Goal: Task Accomplishment & Management: Manage account settings

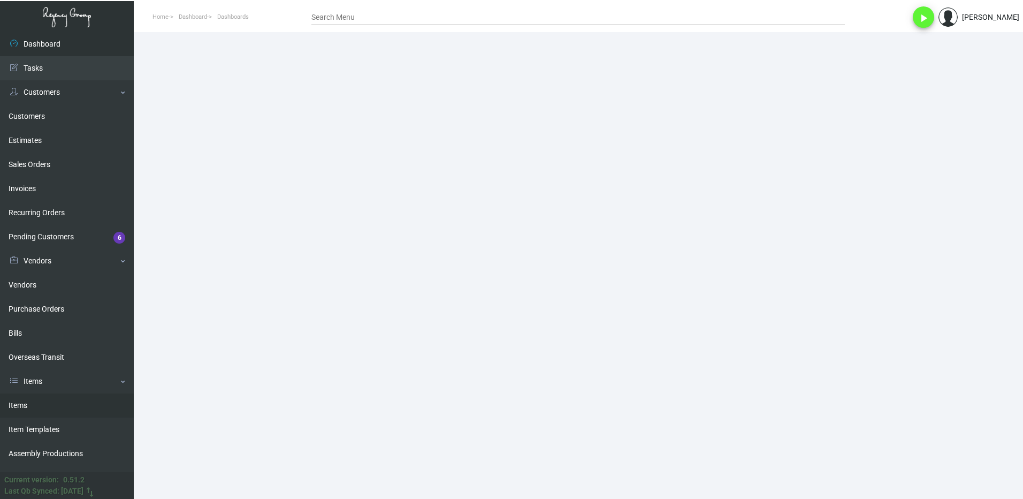
click at [36, 413] on link "Items" at bounding box center [67, 405] width 134 height 24
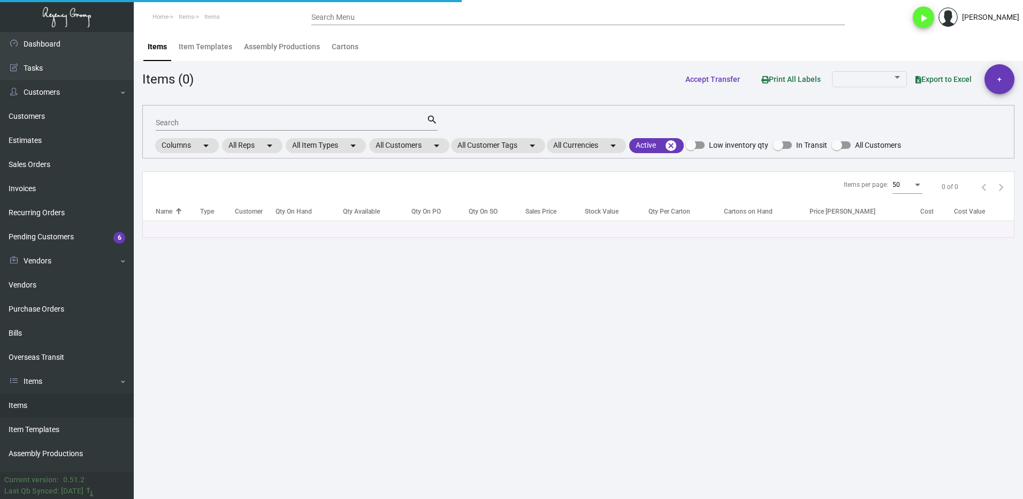
click at [185, 122] on input "Search" at bounding box center [291, 123] width 271 height 9
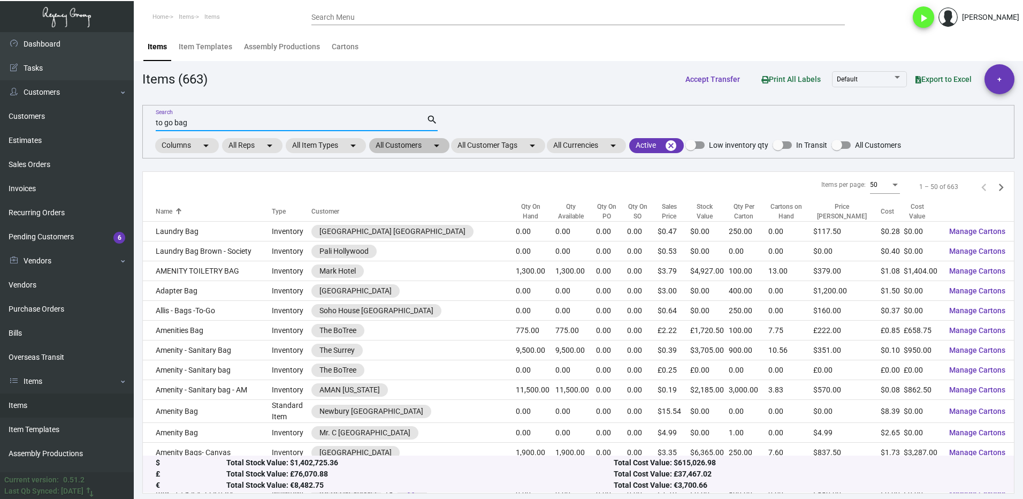
type input "to go bag"
click at [409, 144] on mat-chip "All Customers arrow_drop_down" at bounding box center [409, 145] width 80 height 15
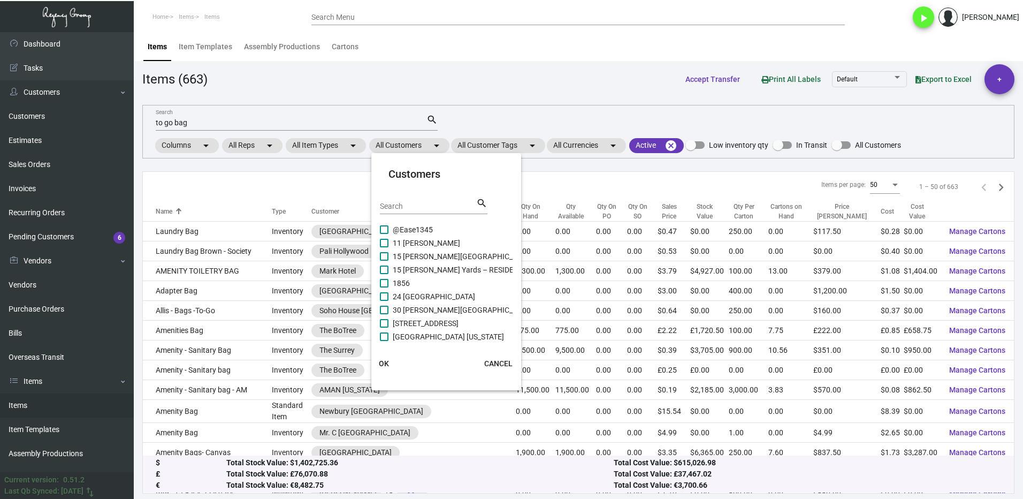
click at [408, 214] on div "Search search" at bounding box center [434, 210] width 108 height 26
drag, startPoint x: 375, startPoint y: 199, endPoint x: 381, endPoint y: 201, distance: 6.1
click at [378, 200] on mat-card "Customers Search search @Ease1345 [GEOGRAPHIC_DATA][PERSON_NAME][PERSON_NAME] –…" at bounding box center [446, 271] width 150 height 228
click at [389, 206] on input "Search" at bounding box center [428, 206] width 96 height 9
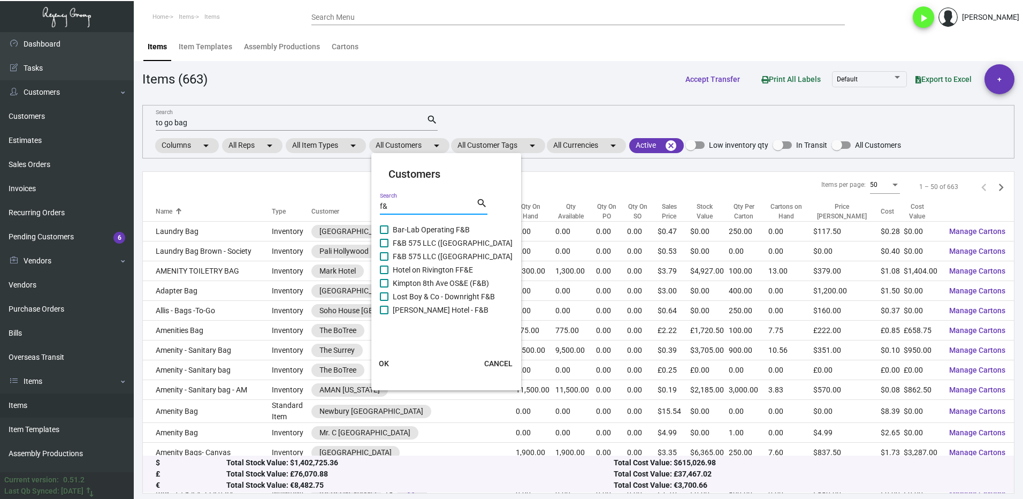
type input "f&"
click at [433, 243] on span "F&B 575 LLC ([GEOGRAPHIC_DATA])" at bounding box center [454, 242] width 123 height 13
click at [384, 247] on input "F&B 575 LLC ([GEOGRAPHIC_DATA])" at bounding box center [384, 247] width 1 height 1
checkbox input "true"
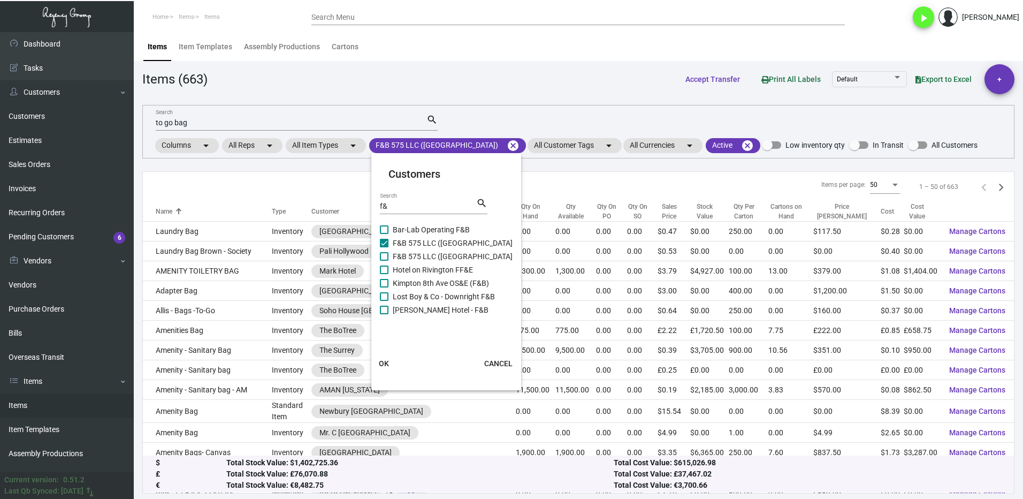
click at [436, 257] on span "F&B 575 LLC ([GEOGRAPHIC_DATA])" at bounding box center [454, 256] width 123 height 13
click at [384, 261] on input "F&B 575 LLC ([GEOGRAPHIC_DATA])" at bounding box center [384, 261] width 1 height 1
checkbox input "true"
click at [384, 356] on button "OK" at bounding box center [384, 363] width 34 height 19
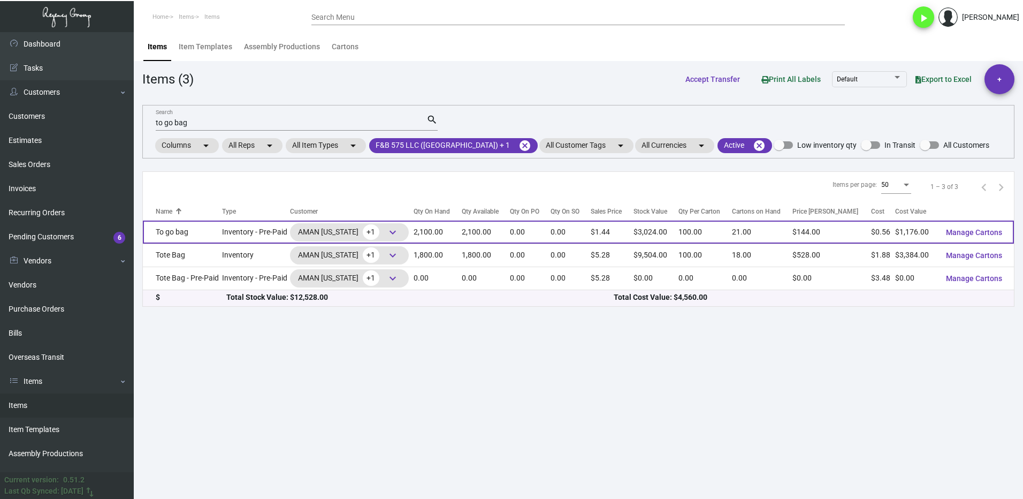
click at [207, 239] on td "To go bag" at bounding box center [182, 231] width 79 height 23
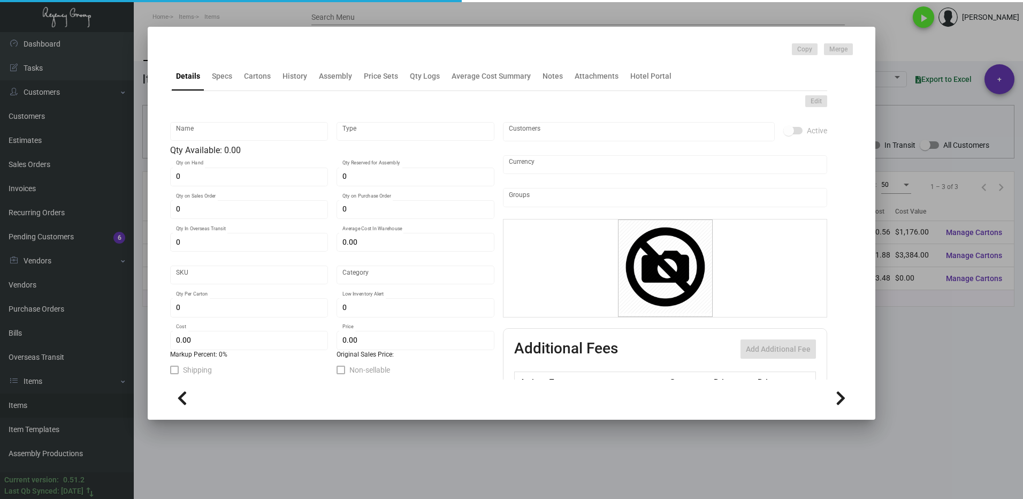
type input "To go bag"
type input "Inventory - Pre-Paid"
type input "2,100"
type input "$ 0.539"
type input "AMNY109"
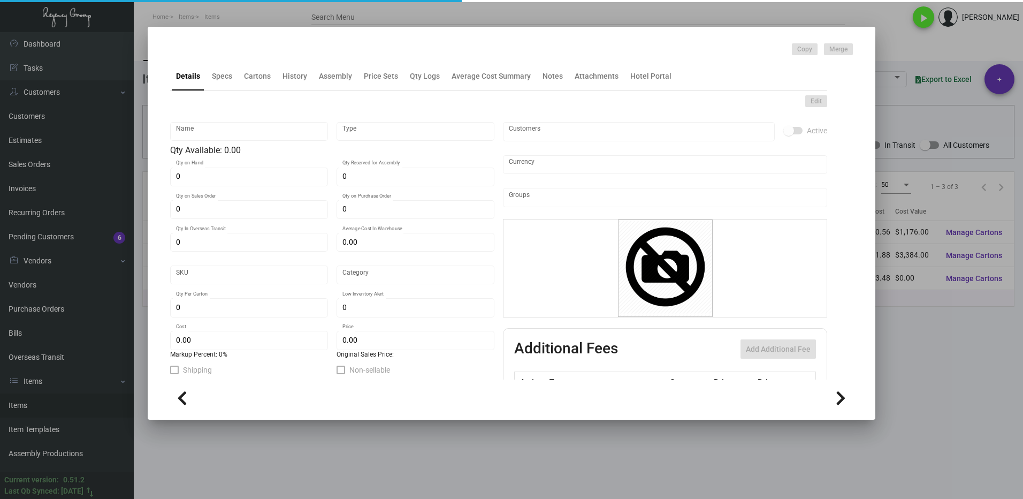
type input "Overseas"
type input "100"
type input "$ 0.56"
type input "$ 1.44"
checkbox input "true"
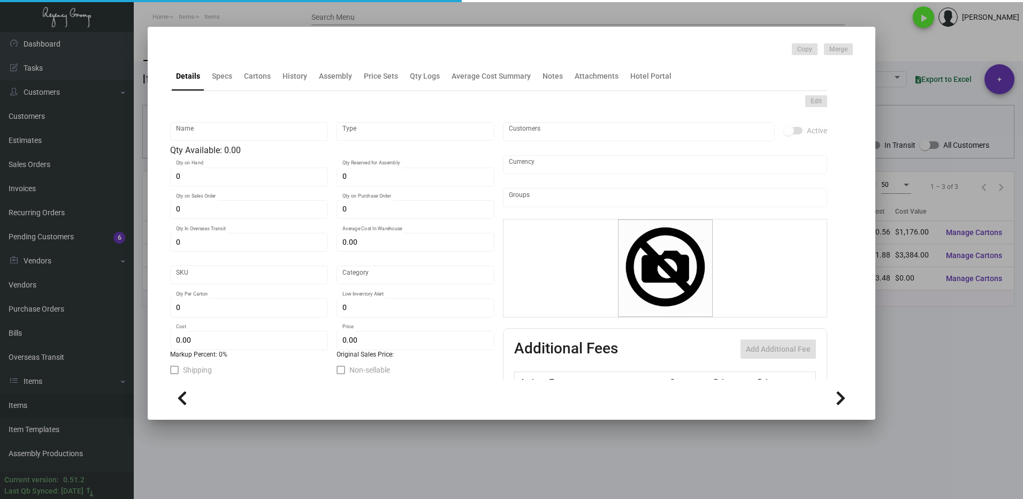
checkbox input "true"
type input "United States Dollar $"
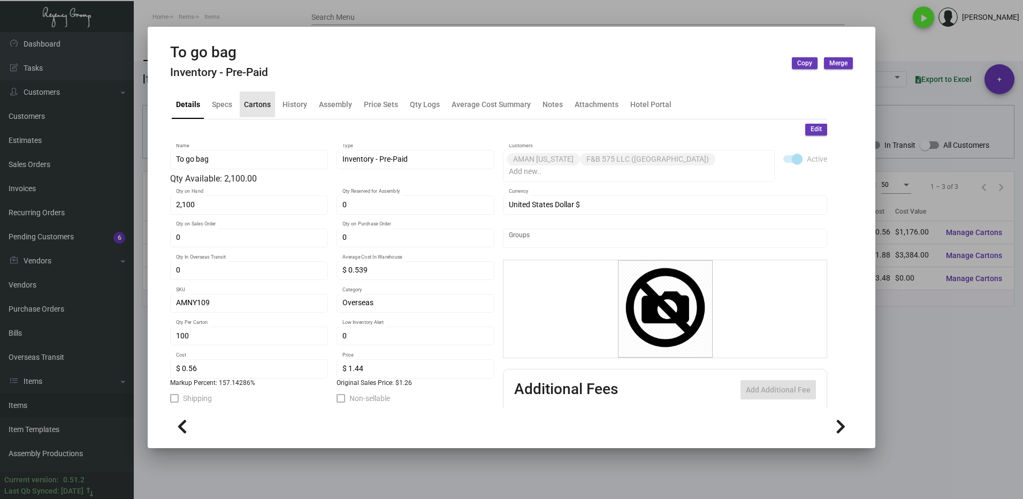
click at [265, 91] on div "Cartons" at bounding box center [257, 104] width 35 height 26
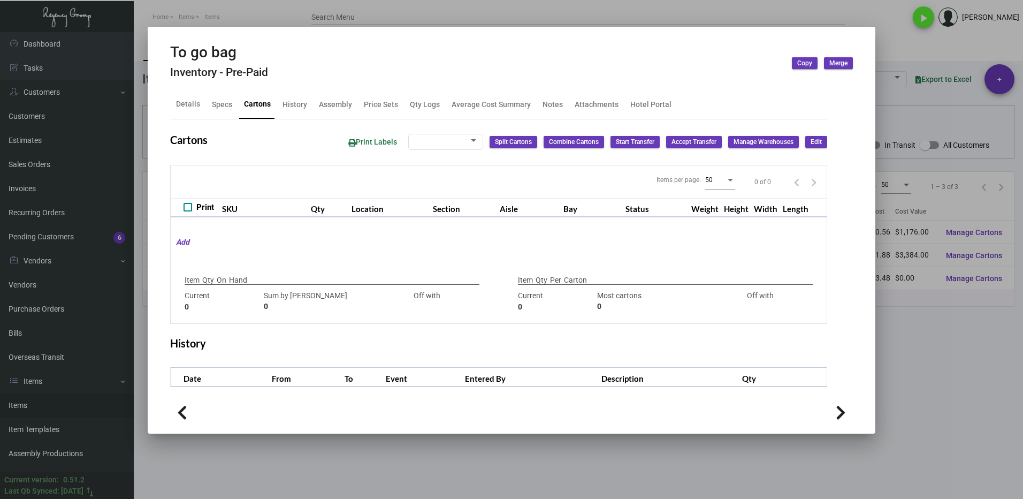
type input "2,100"
type input "3100"
type input "-1000"
type input "100"
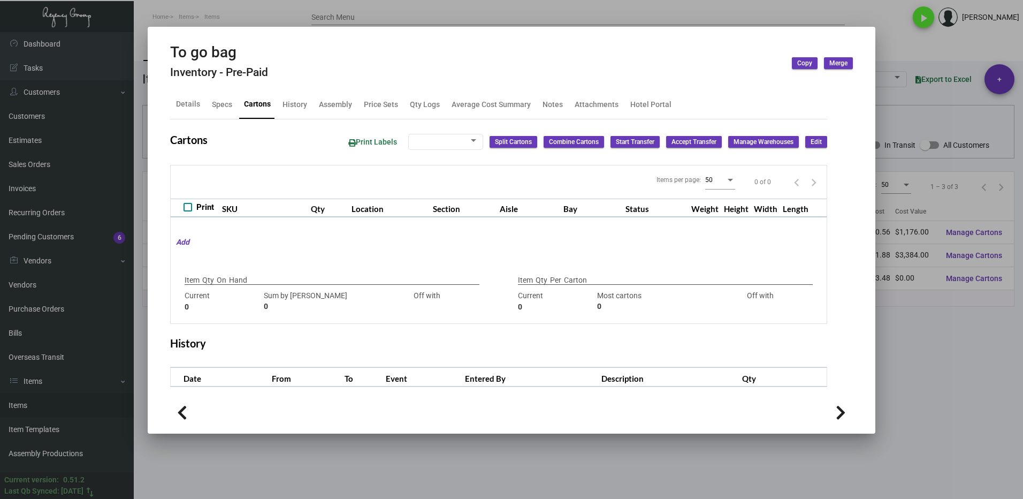
type input "0"
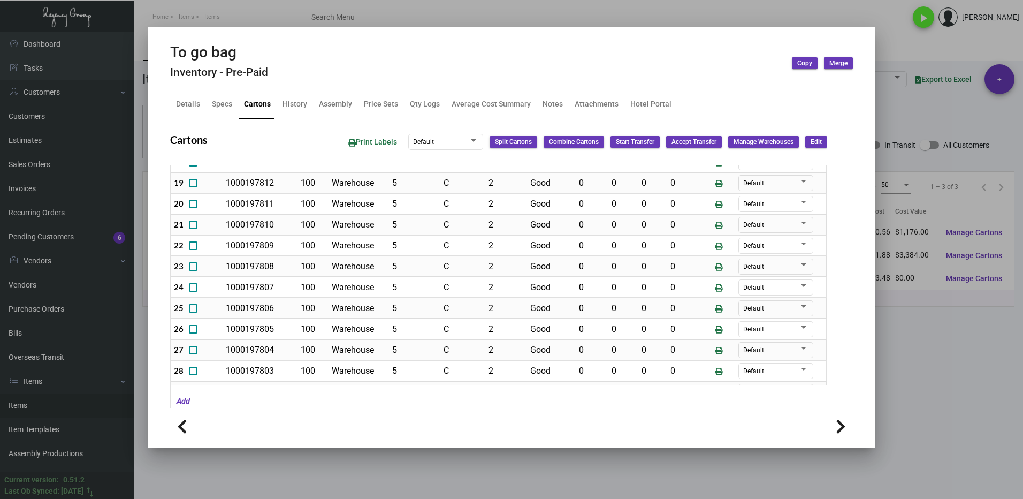
scroll to position [349, 0]
